Goal: Information Seeking & Learning: Learn about a topic

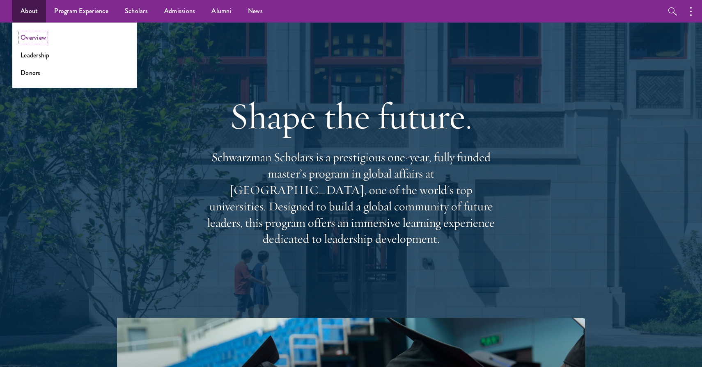
click at [40, 39] on link "Overview" at bounding box center [33, 37] width 25 height 9
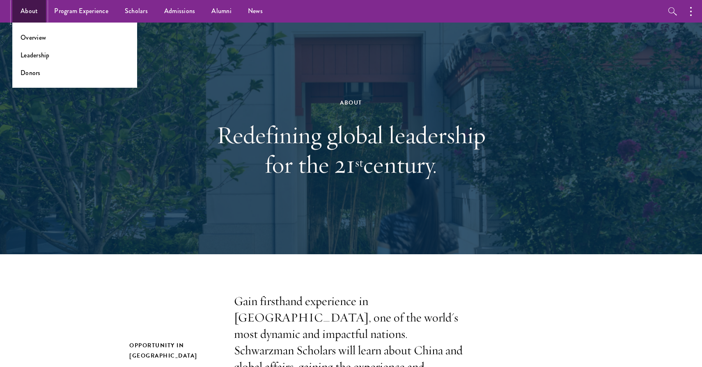
click at [29, 9] on link "About" at bounding box center [29, 11] width 34 height 23
click at [33, 37] on link "Overview" at bounding box center [33, 37] width 25 height 9
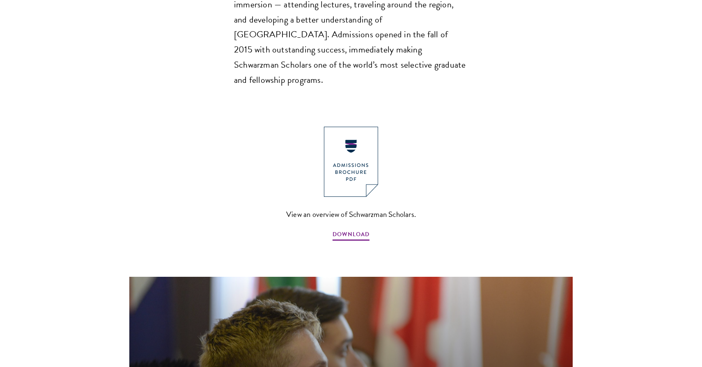
scroll to position [857, 0]
